Goal: Ask a question

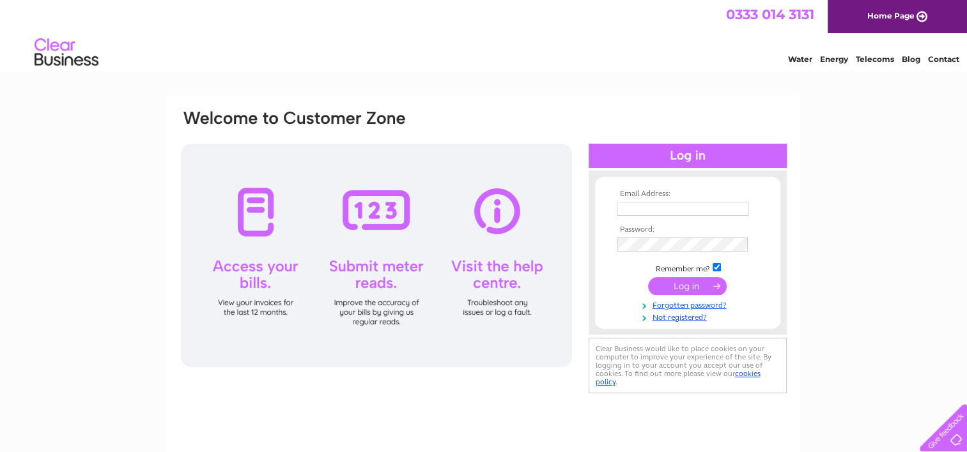
type input "giles.stacey@btconnect.com"
click at [674, 284] on input "submit" at bounding box center [687, 286] width 79 height 18
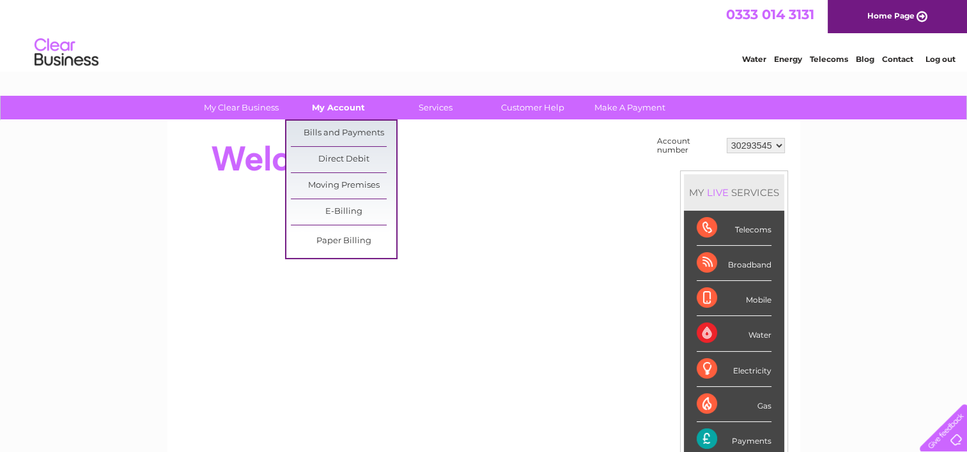
click at [338, 105] on link "My Account" at bounding box center [338, 108] width 105 height 24
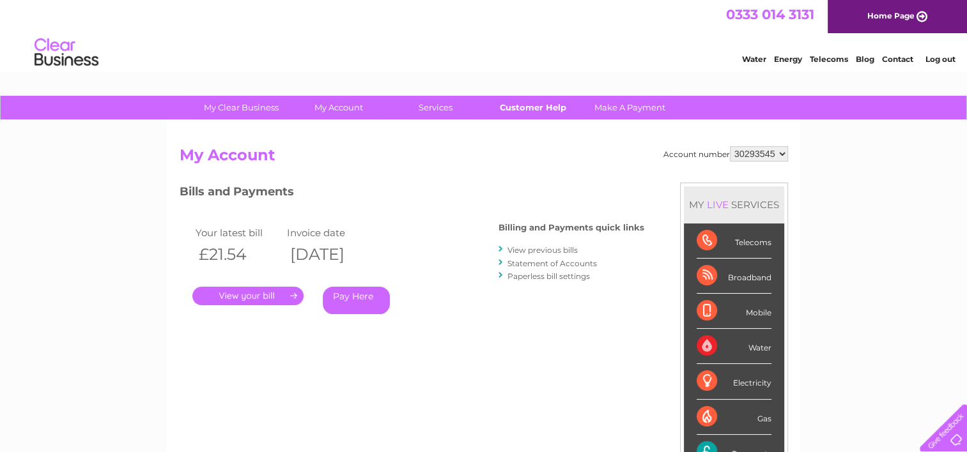
click at [523, 102] on link "Customer Help" at bounding box center [532, 108] width 105 height 24
